Goal: Task Accomplishment & Management: Complete application form

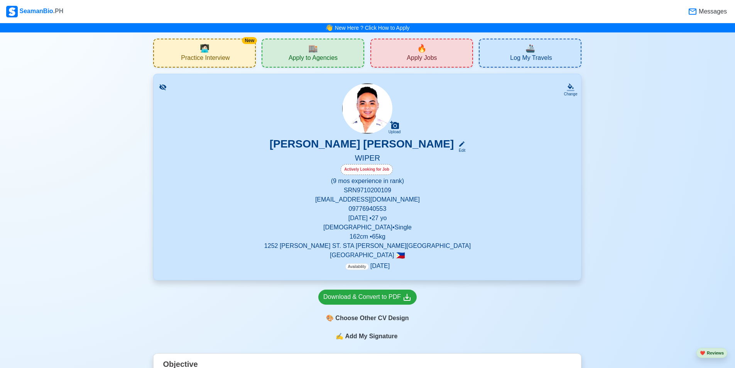
click at [332, 57] on span "Apply to Agencies" at bounding box center [313, 59] width 49 height 10
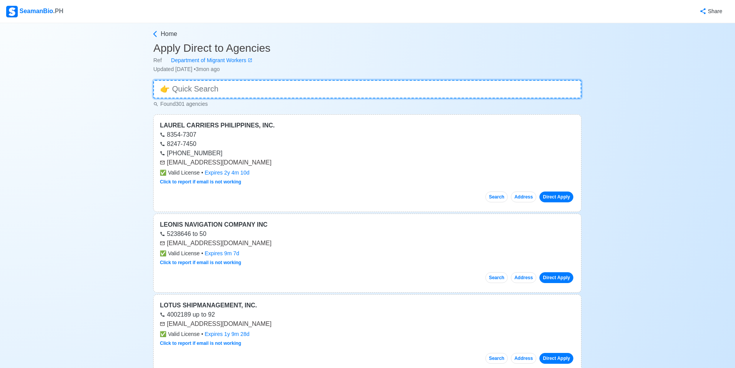
click at [221, 91] on input at bounding box center [367, 89] width 428 height 19
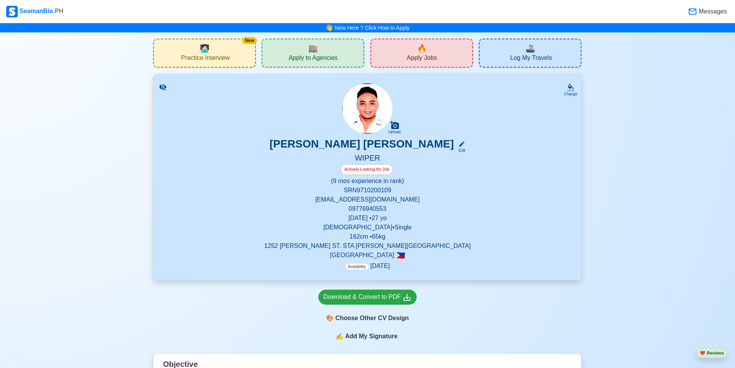
click at [408, 55] on span "Apply Jobs" at bounding box center [422, 59] width 30 height 10
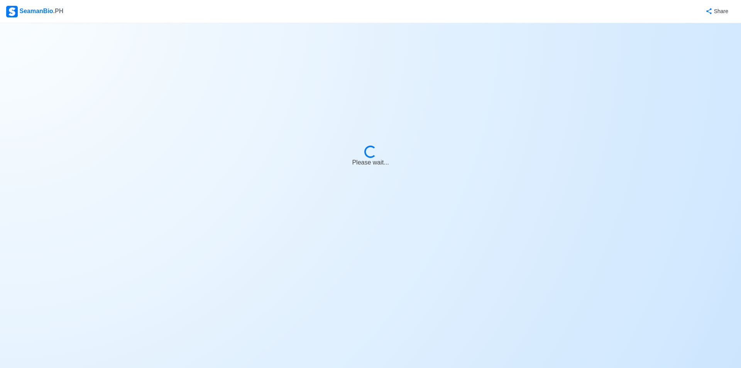
select select "Wiper"
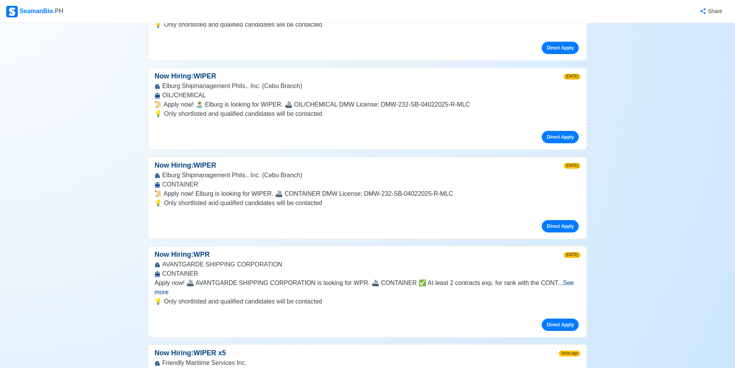
scroll to position [656, 0]
